Goal: Task Accomplishment & Management: Manage account settings

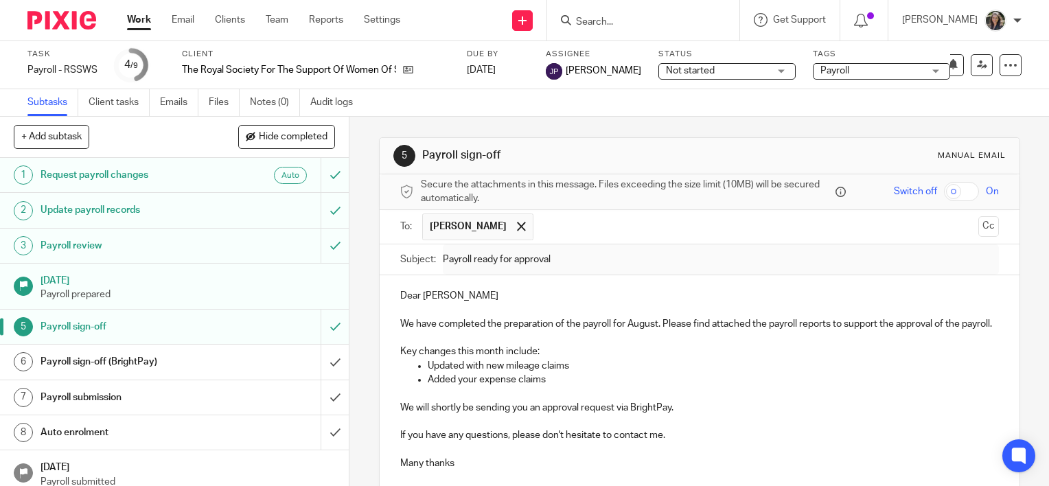
scroll to position [157, 0]
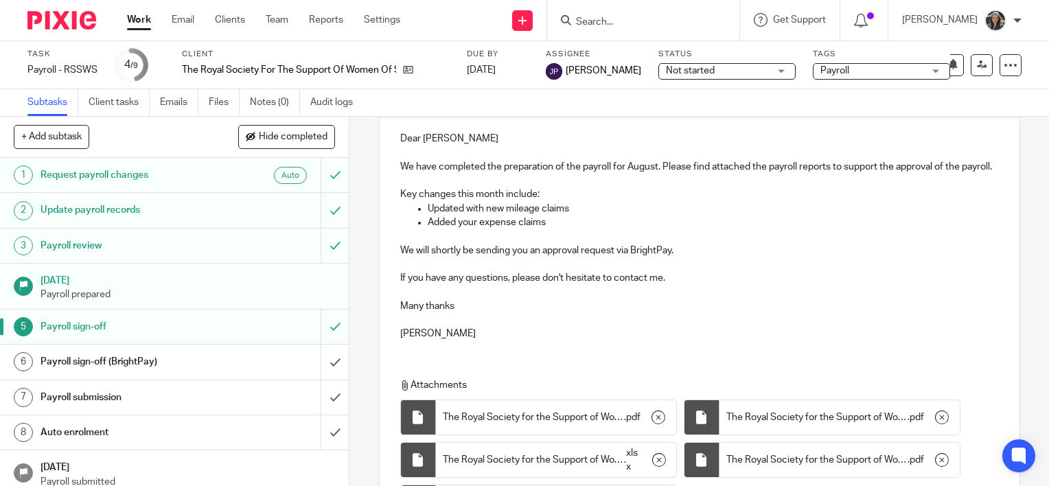
click at [631, 27] on input "Search" at bounding box center [636, 22] width 124 height 12
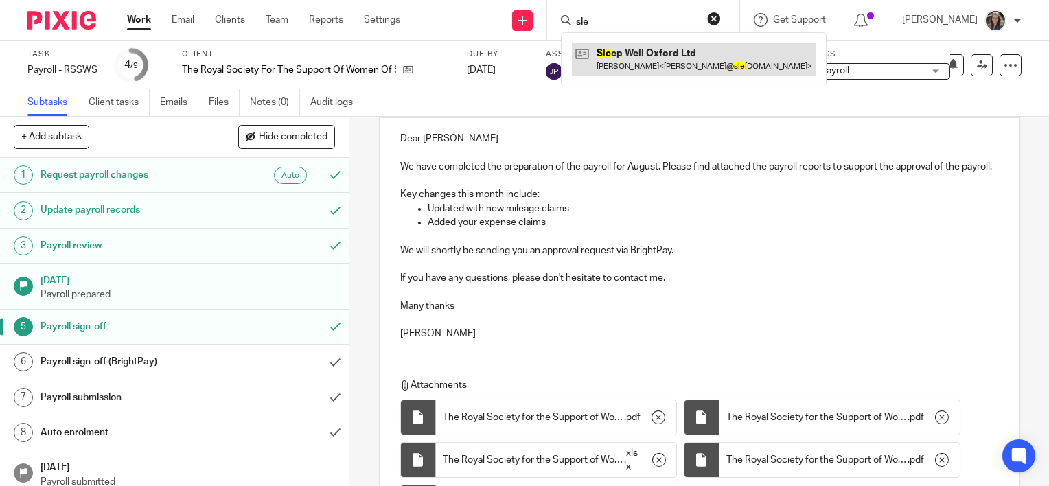
type input "sle"
click at [653, 43] on link at bounding box center [694, 59] width 244 height 32
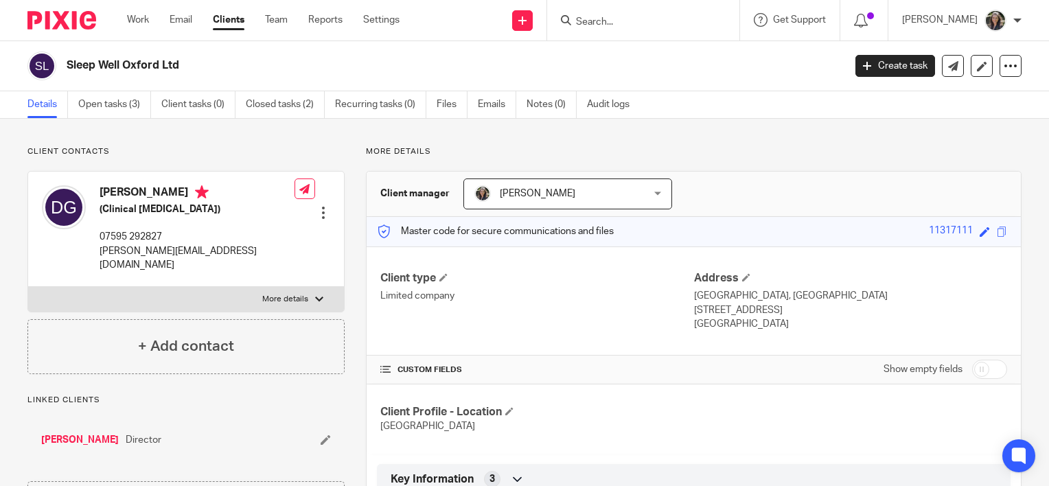
click at [318, 206] on div at bounding box center [323, 213] width 14 height 14
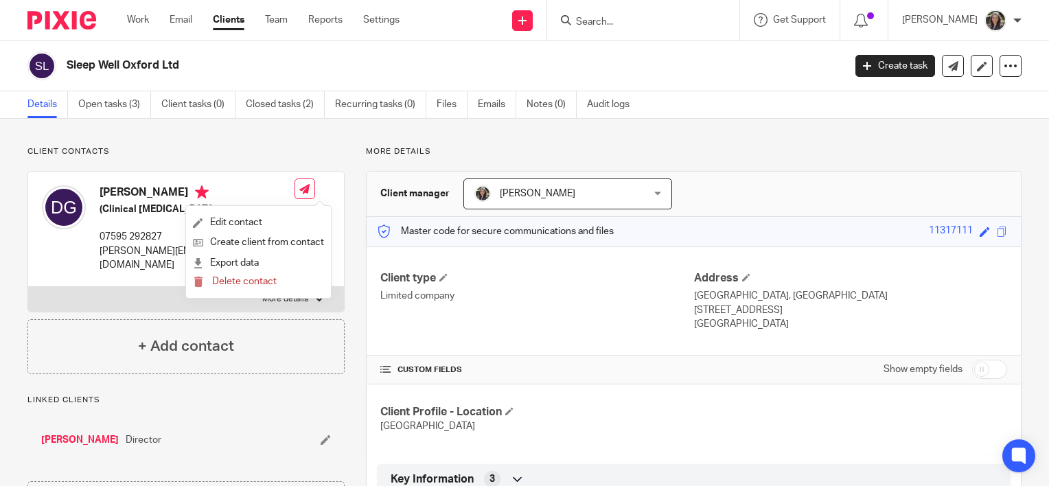
click at [156, 203] on h5 "(Clinical [MEDICAL_DATA])" at bounding box center [197, 209] width 195 height 14
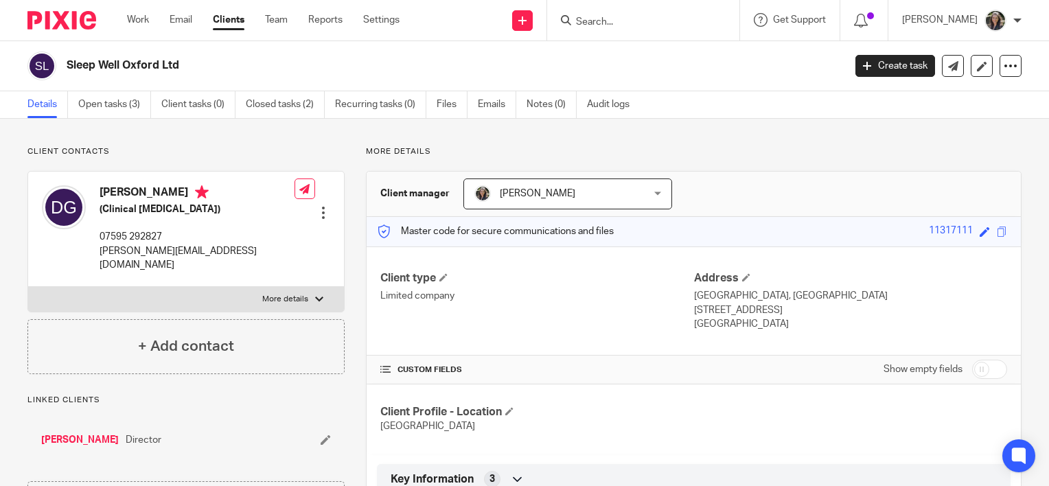
click at [156, 235] on p "07595 292827" at bounding box center [197, 237] width 195 height 14
click at [614, 19] on input "Search" at bounding box center [636, 22] width 124 height 12
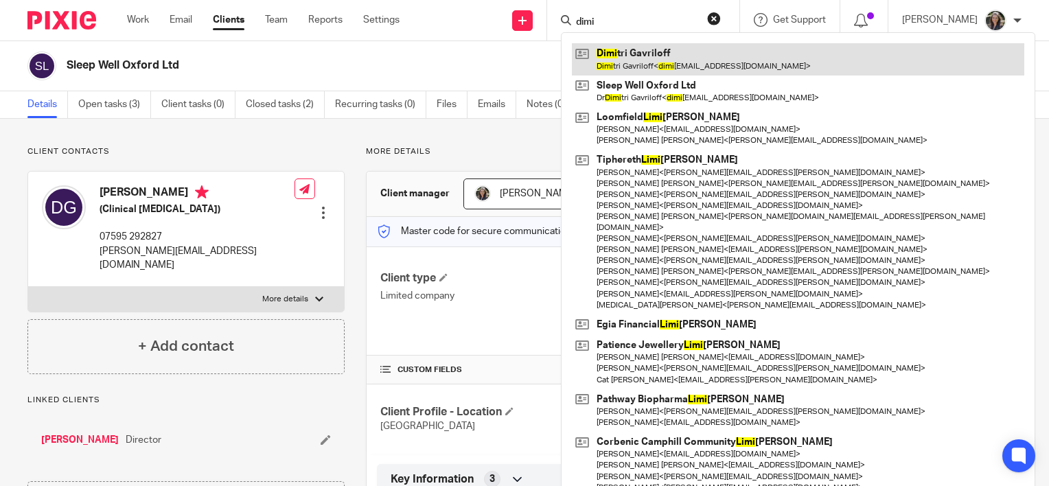
type input "dimi"
click at [650, 65] on link at bounding box center [798, 59] width 452 height 32
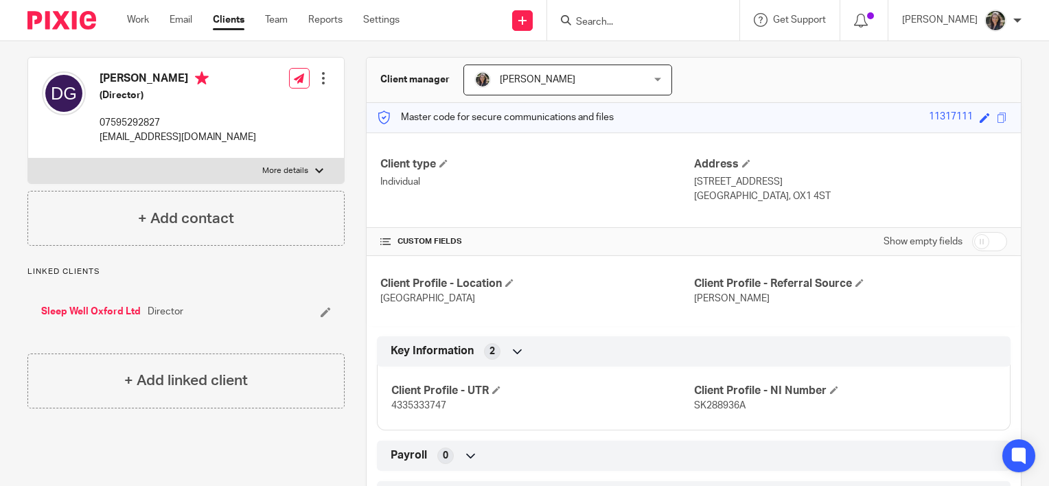
scroll to position [111, 0]
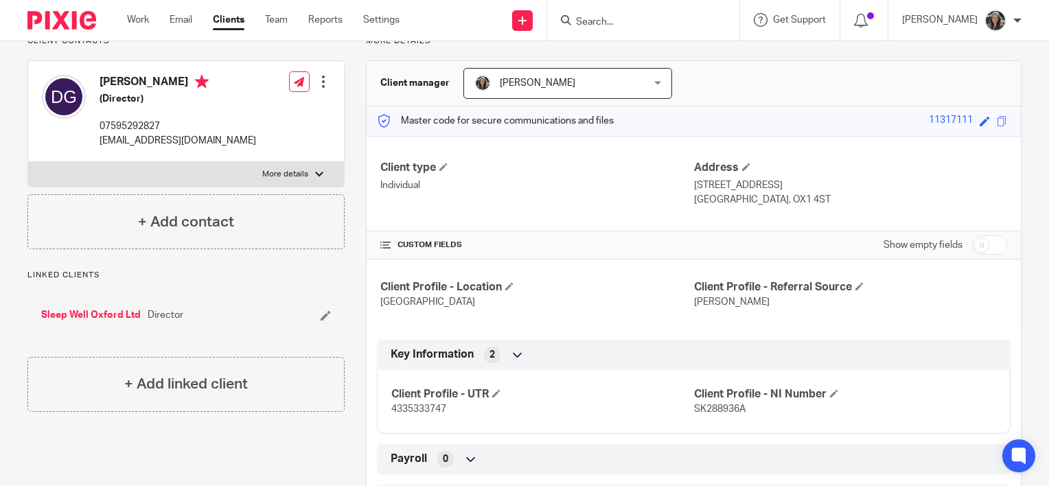
click at [316, 78] on div at bounding box center [323, 82] width 14 height 14
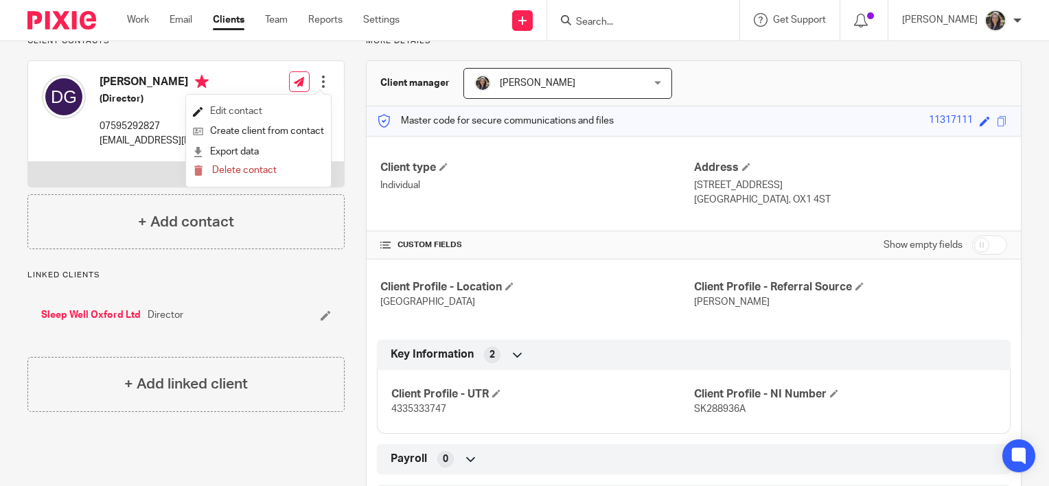
click at [290, 111] on link "Edit contact" at bounding box center [258, 112] width 131 height 20
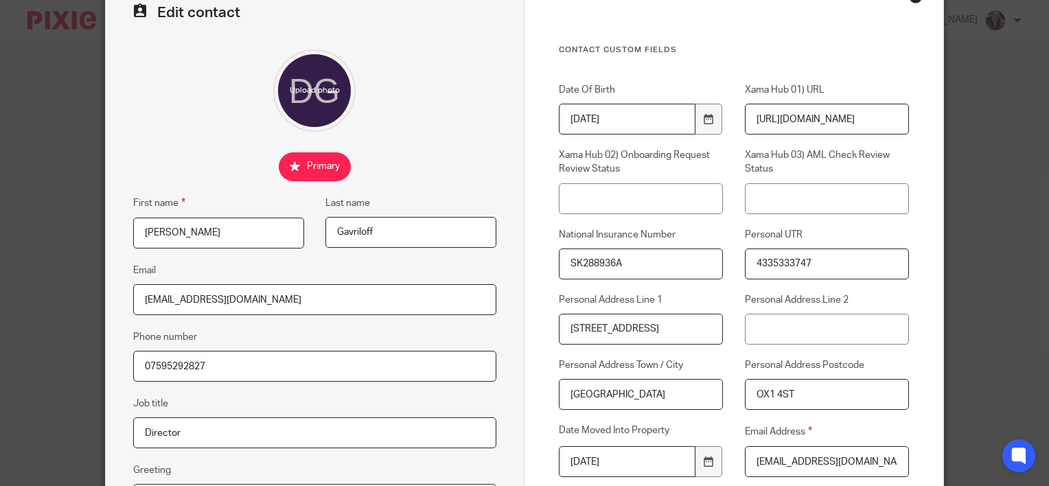
scroll to position [79, 0]
drag, startPoint x: 800, startPoint y: 398, endPoint x: 723, endPoint y: 399, distance: 76.2
click at [723, 399] on div "Personal Address Postcode OX1 4ST" at bounding box center [816, 384] width 186 height 51
